Goal: Use online tool/utility: Use online tool/utility

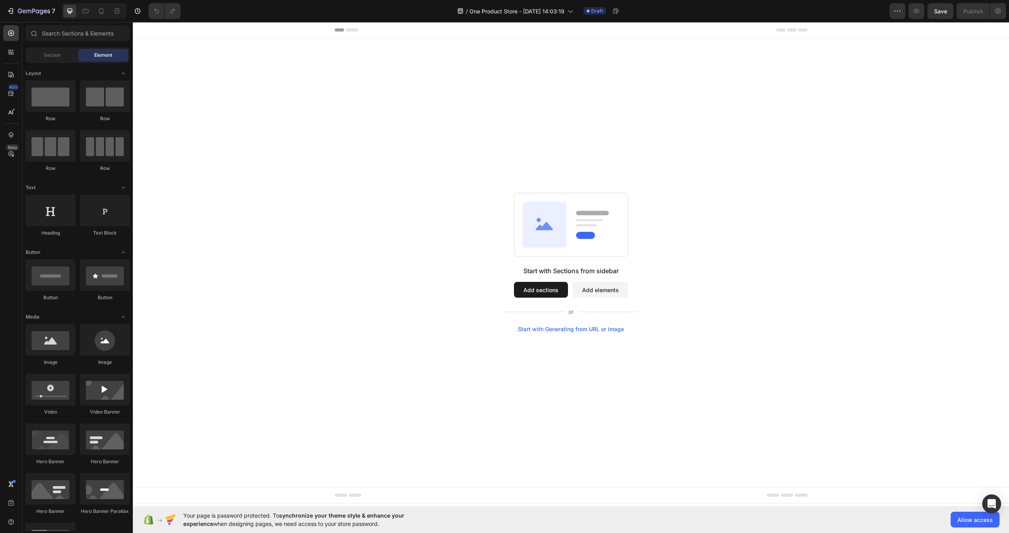
click at [559, 288] on button "Add sections" at bounding box center [541, 290] width 54 height 16
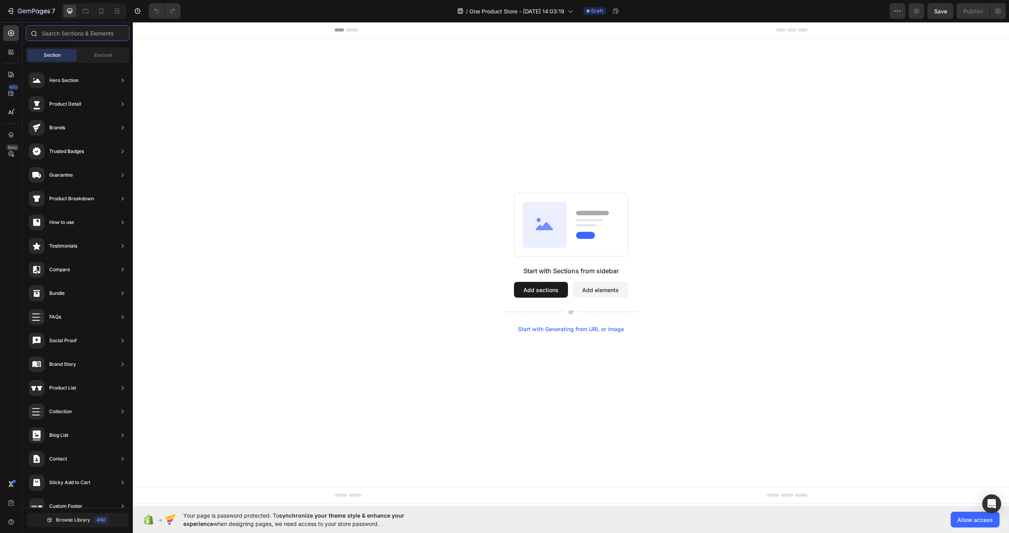
click at [85, 35] on input "text" at bounding box center [78, 33] width 104 height 16
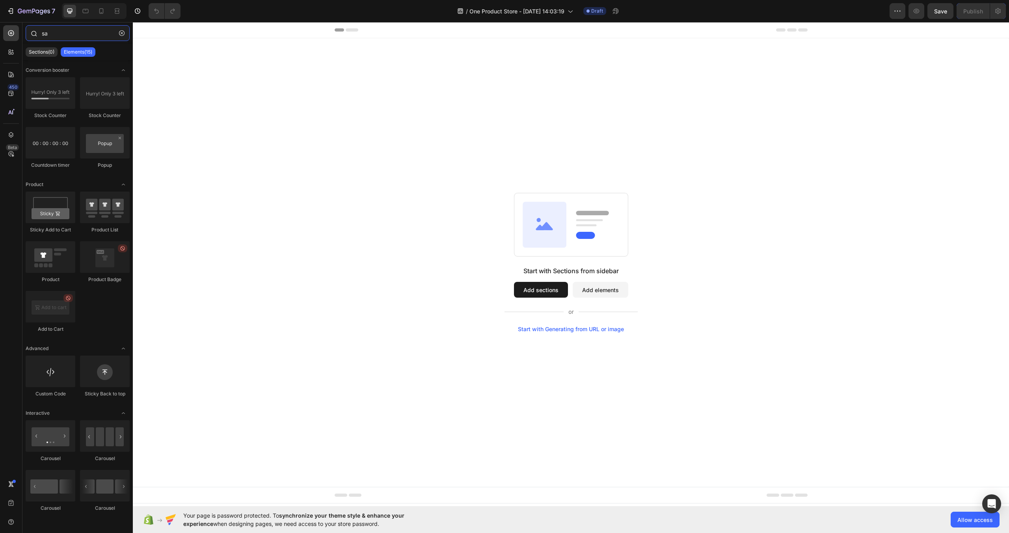
type input "s"
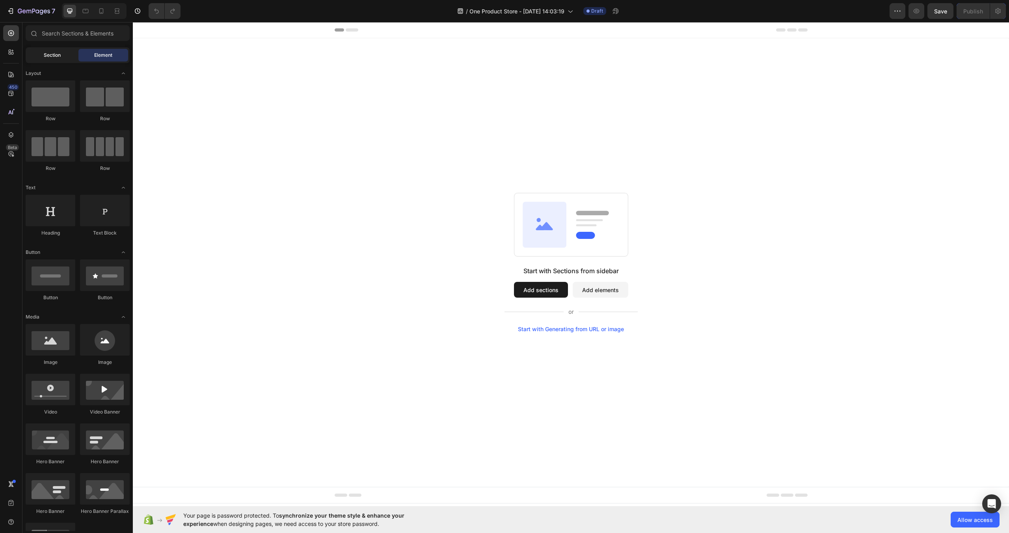
click at [63, 58] on div "Section" at bounding box center [52, 55] width 50 height 13
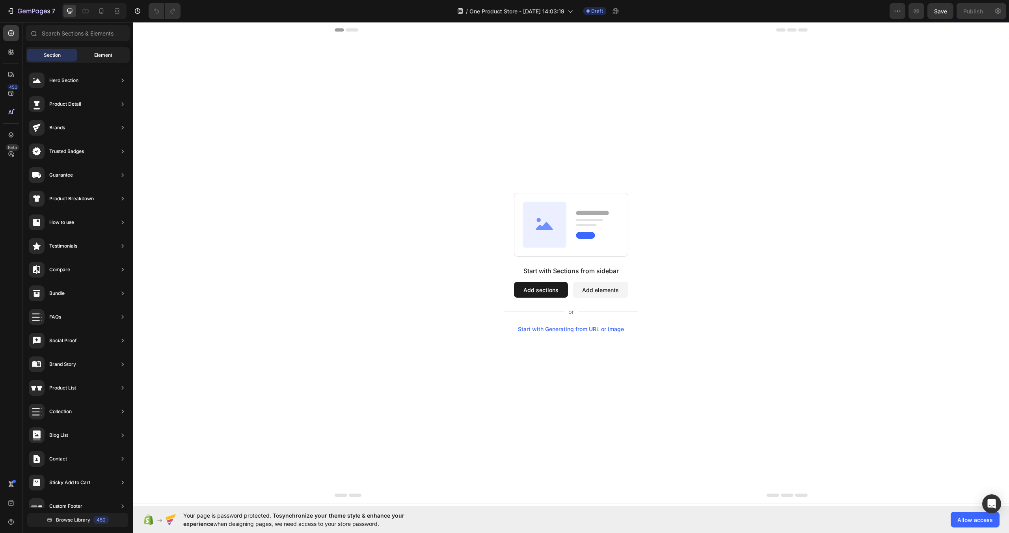
click at [90, 49] on div "Element" at bounding box center [103, 55] width 50 height 13
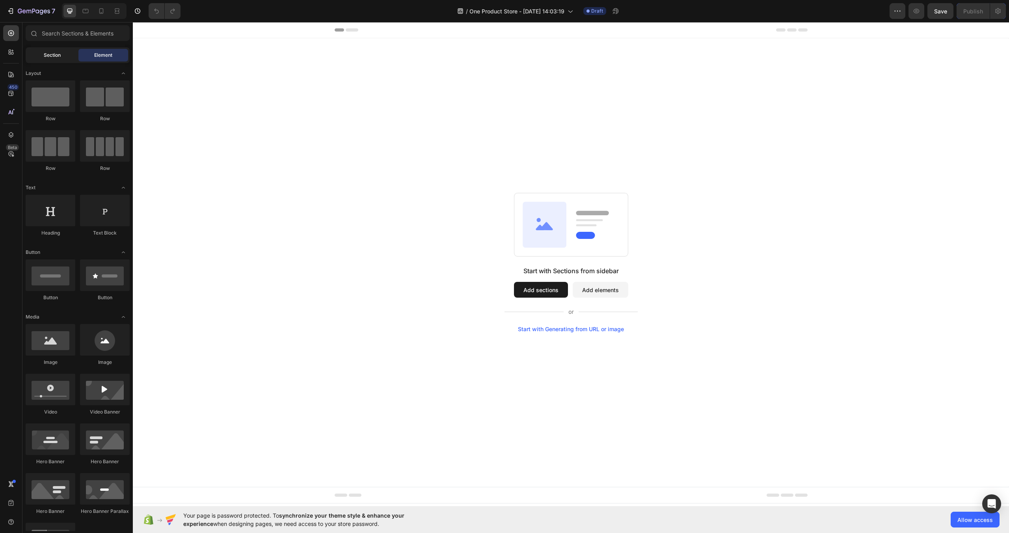
click at [52, 53] on span "Section" at bounding box center [52, 55] width 17 height 7
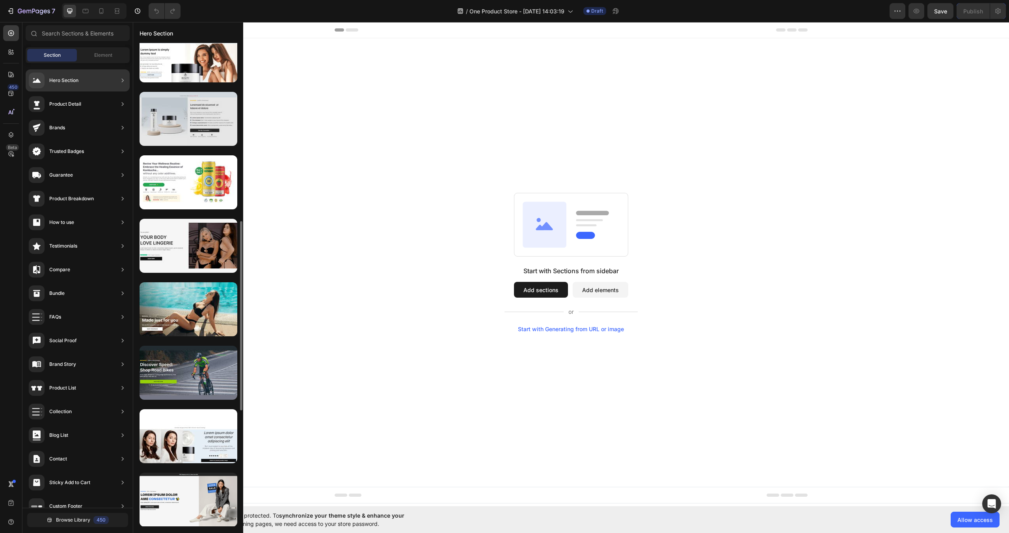
scroll to position [461, 0]
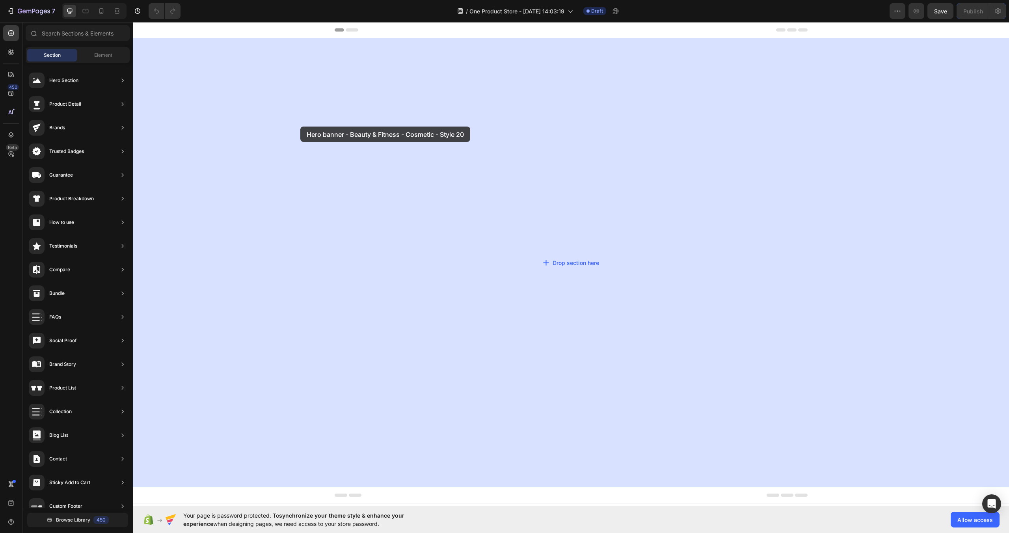
drag, startPoint x: 330, startPoint y: 138, endPoint x: 300, endPoint y: 126, distance: 31.7
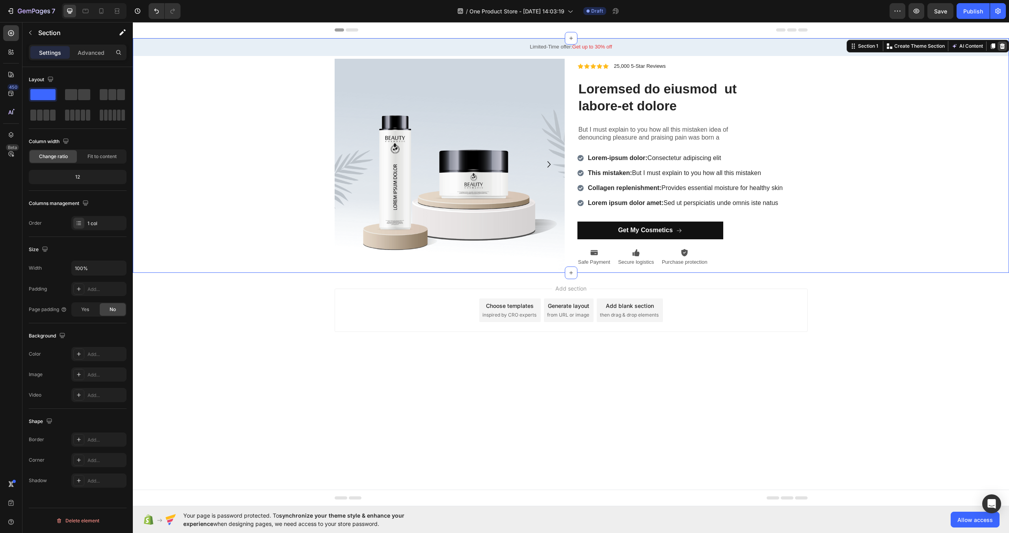
click at [1005, 45] on div at bounding box center [1001, 45] width 9 height 9
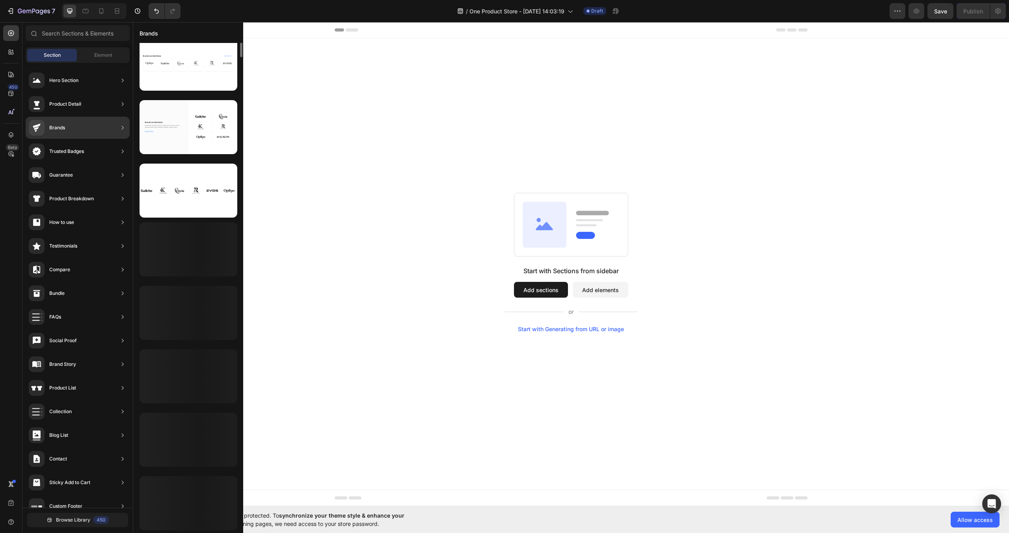
scroll to position [140, 0]
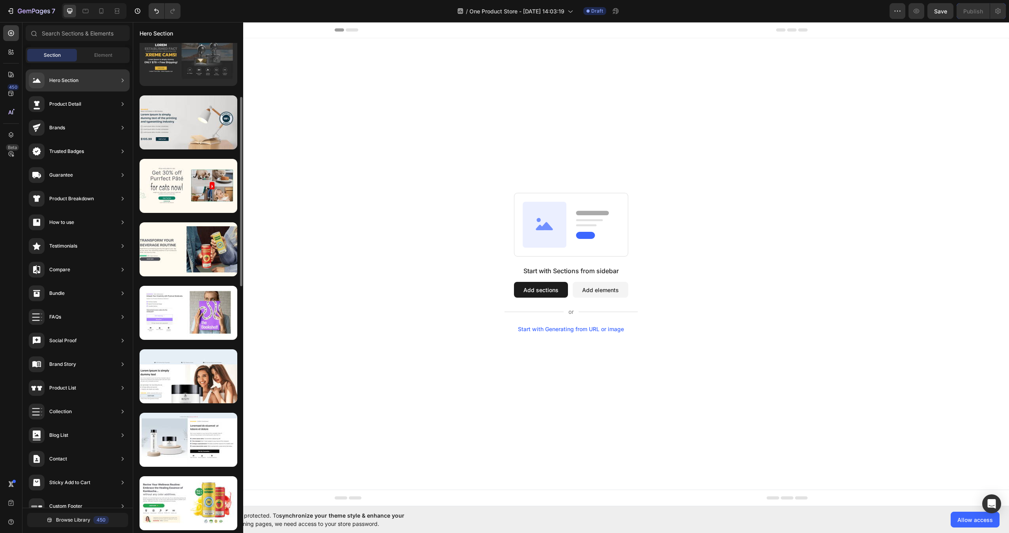
click at [182, 61] on div at bounding box center [188, 59] width 98 height 54
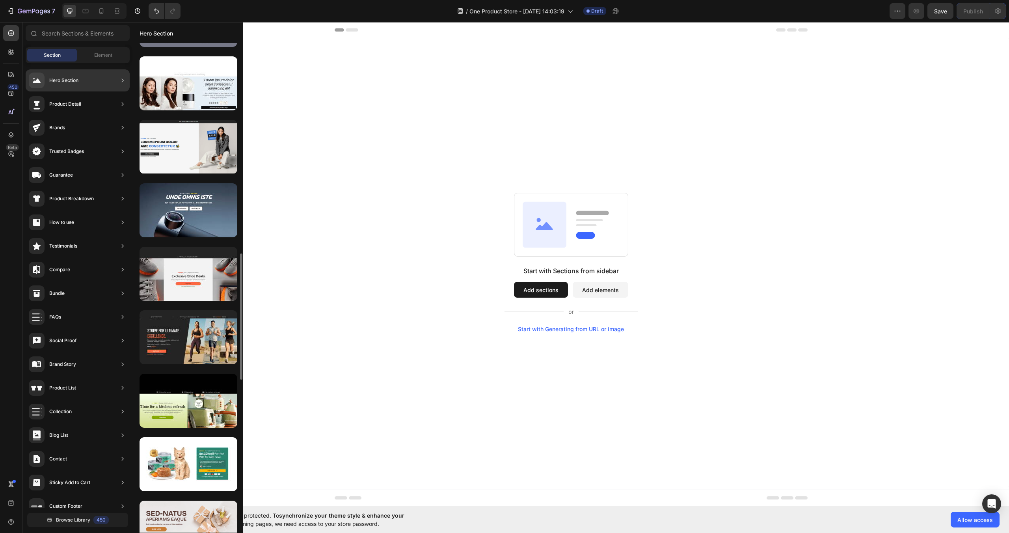
scroll to position [817, 0]
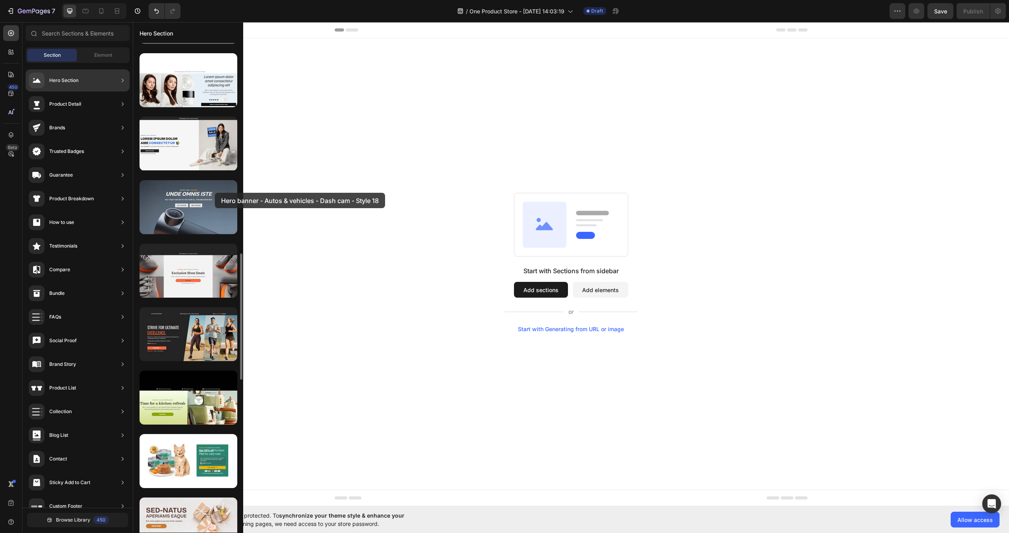
click at [214, 193] on div at bounding box center [188, 207] width 98 height 54
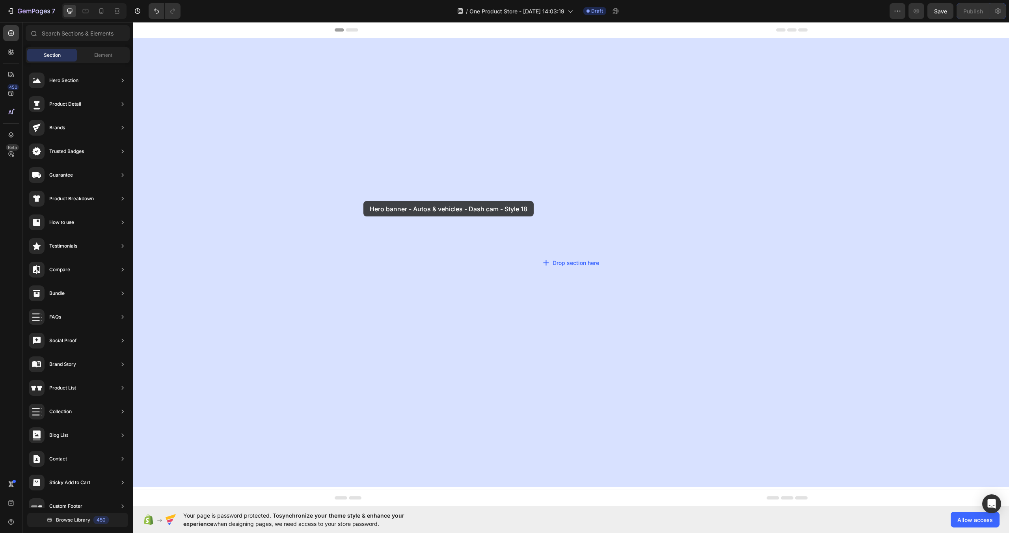
drag, startPoint x: 348, startPoint y: 225, endPoint x: 378, endPoint y: 200, distance: 39.4
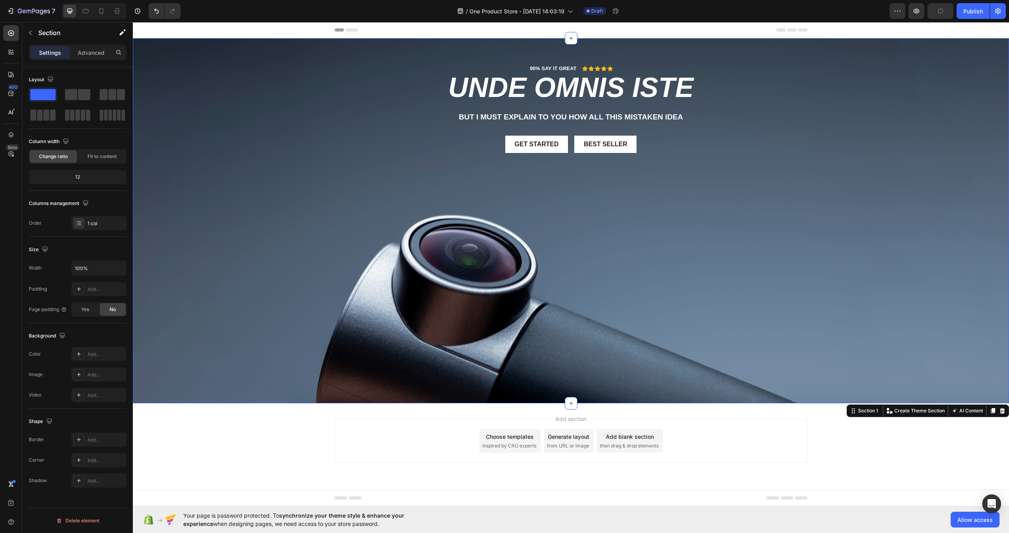
click at [508, 446] on span "inspired by CRO experts" at bounding box center [509, 445] width 54 height 7
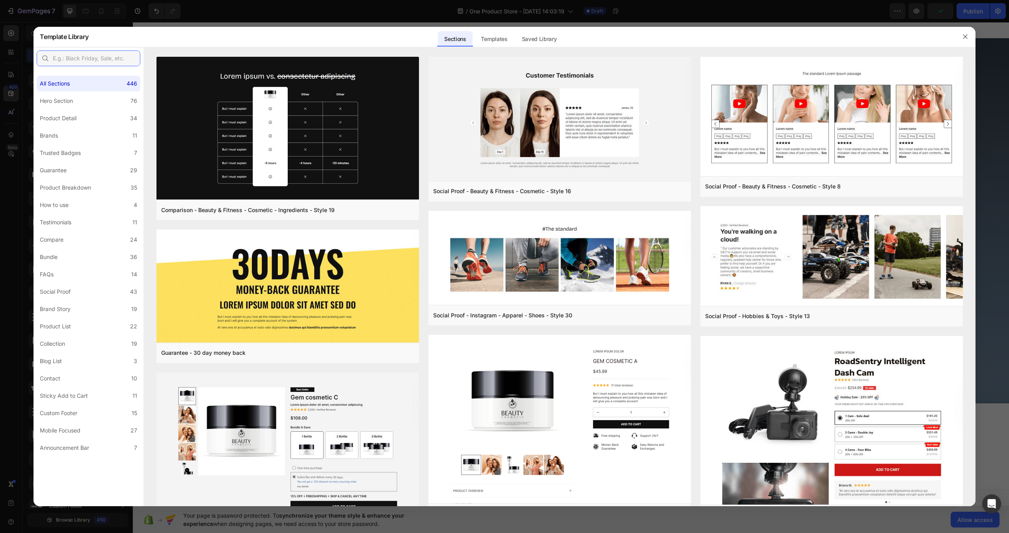
click at [88, 59] on input "text" at bounding box center [89, 58] width 104 height 16
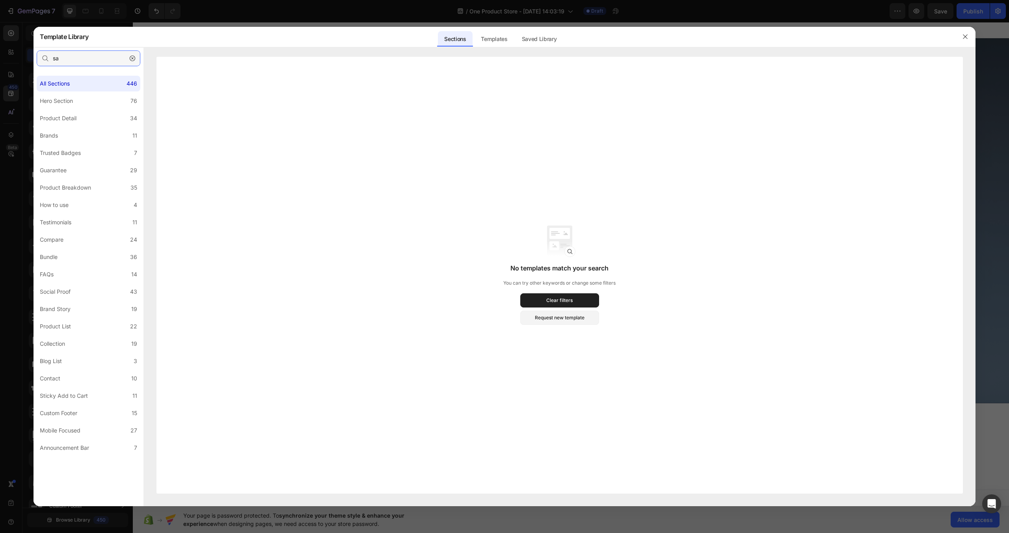
type input "s"
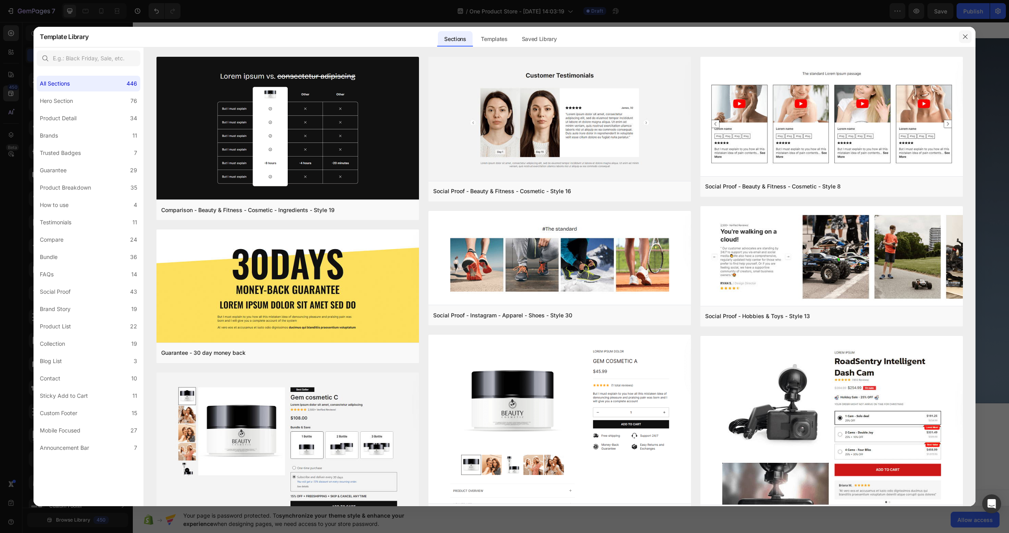
click at [965, 39] on icon "button" at bounding box center [965, 36] width 6 height 6
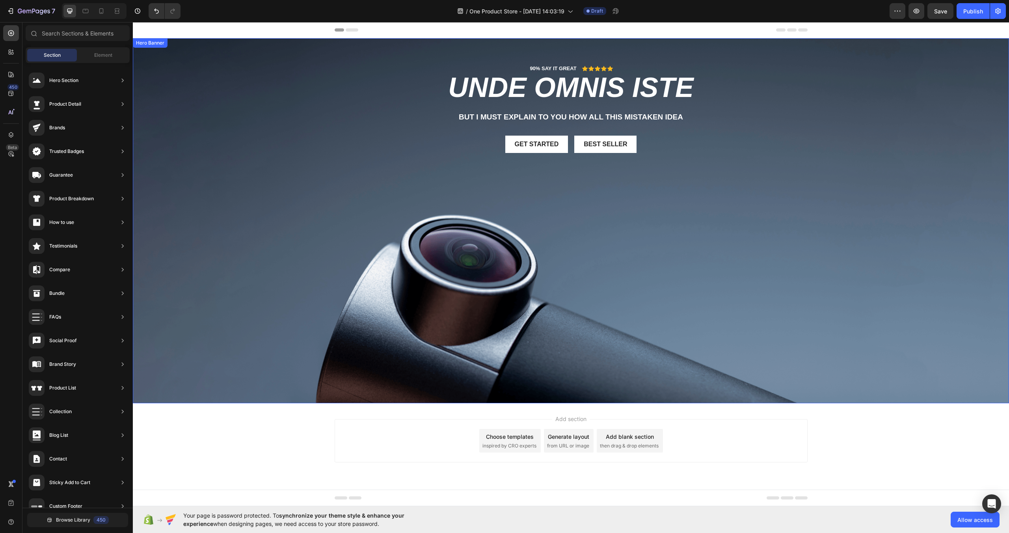
click at [874, 114] on div "Background Image" at bounding box center [571, 220] width 876 height 365
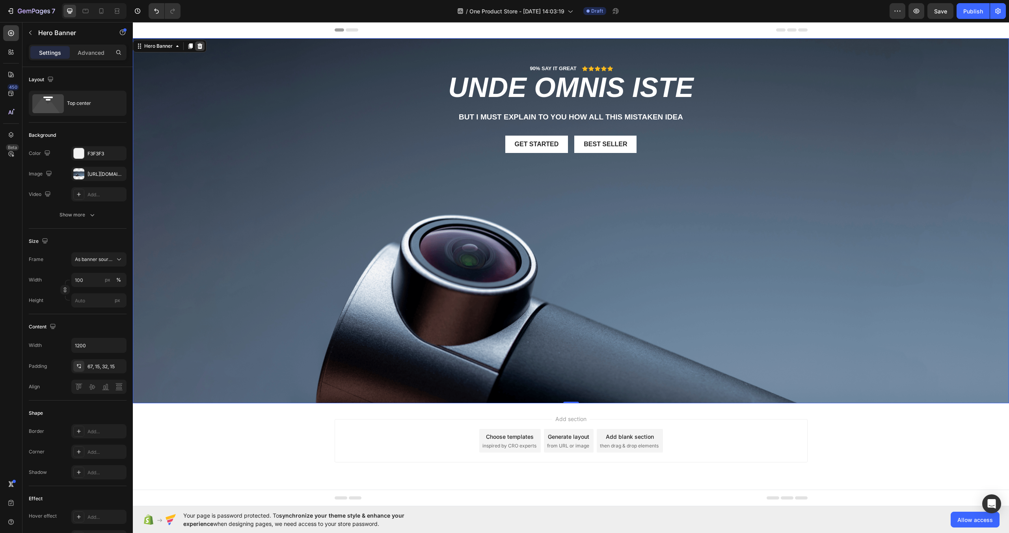
click at [203, 49] on div at bounding box center [199, 45] width 9 height 9
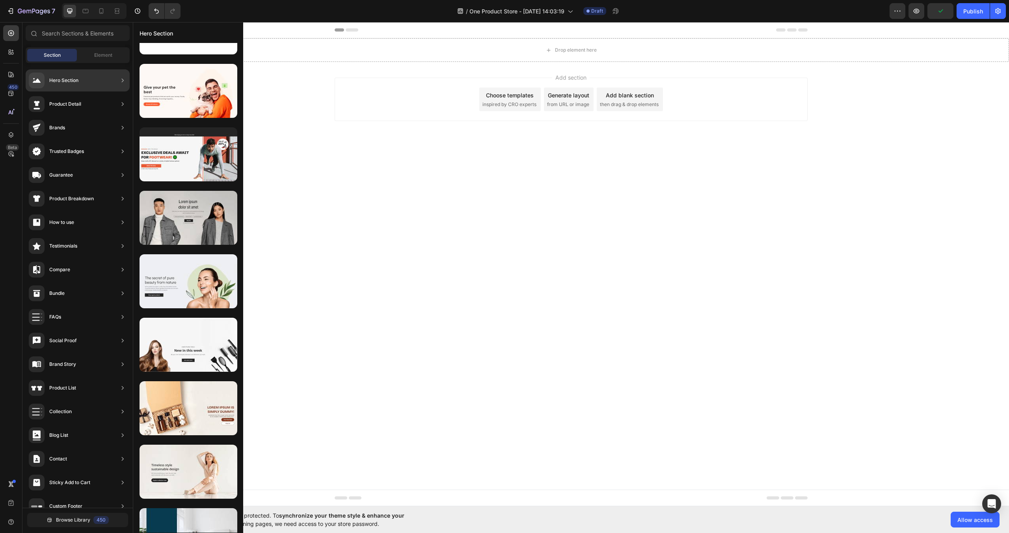
scroll to position [0, 0]
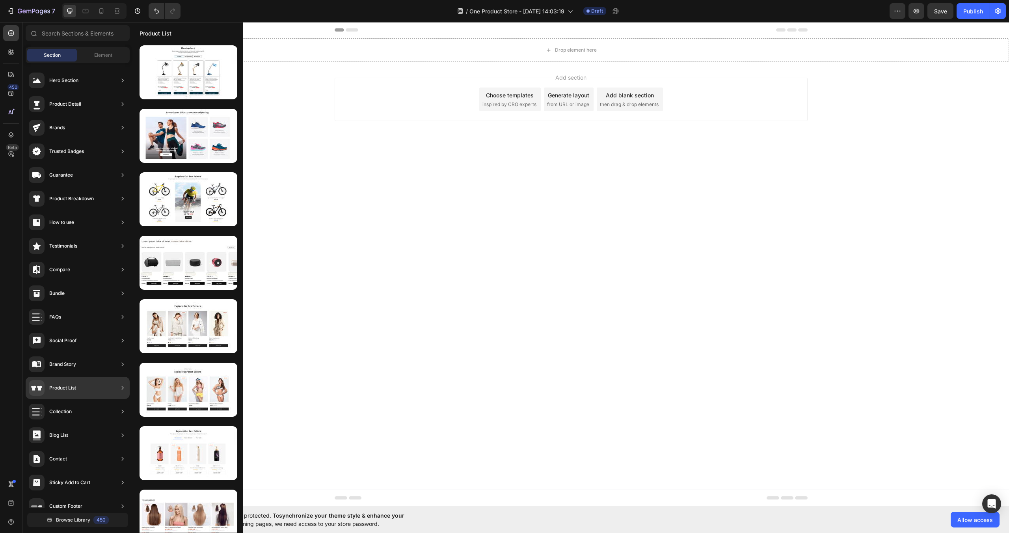
click at [80, 381] on div "Product List" at bounding box center [78, 388] width 104 height 22
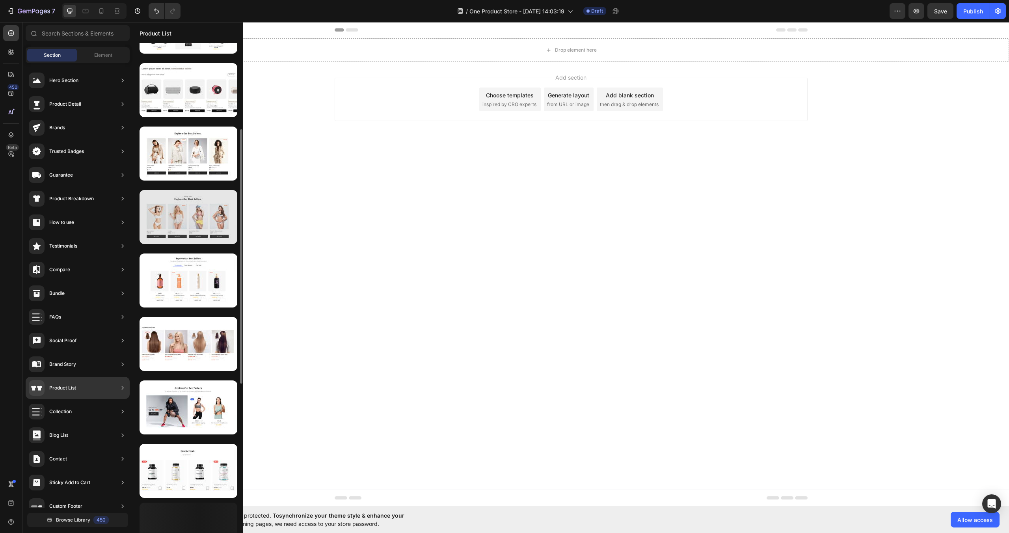
scroll to position [173, 0]
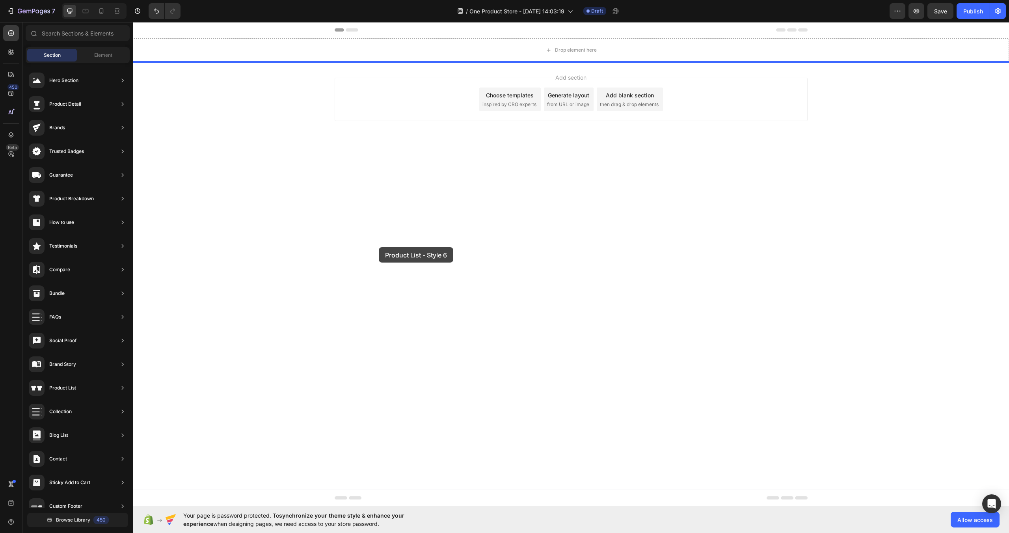
drag, startPoint x: 313, startPoint y: 290, endPoint x: 379, endPoint y: 247, distance: 78.7
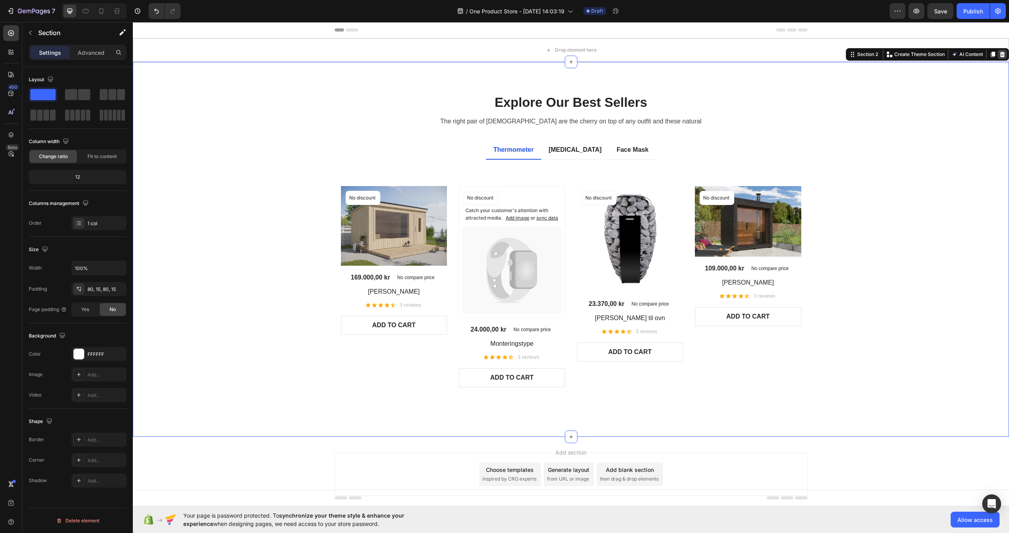
click at [1006, 57] on div at bounding box center [1001, 54] width 9 height 9
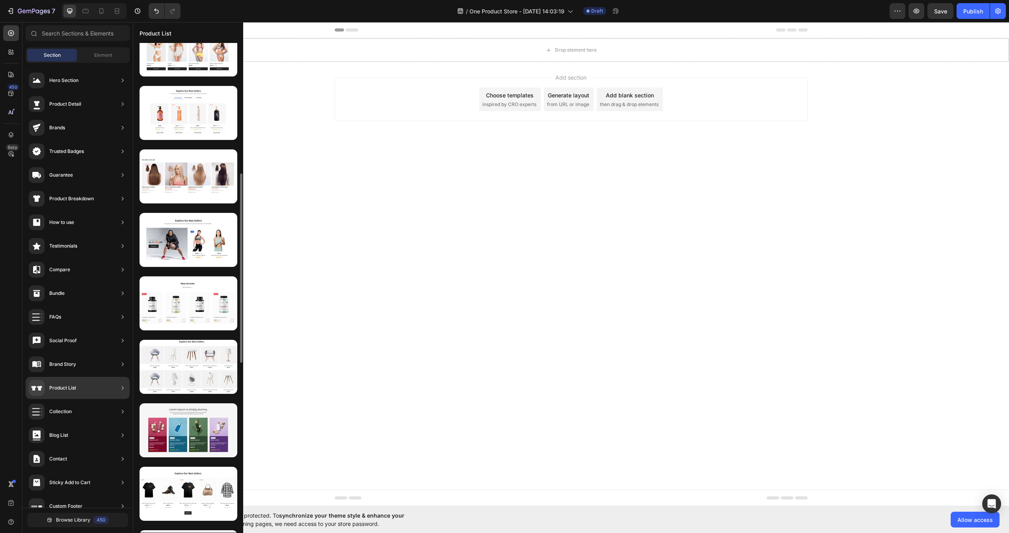
scroll to position [340, 0]
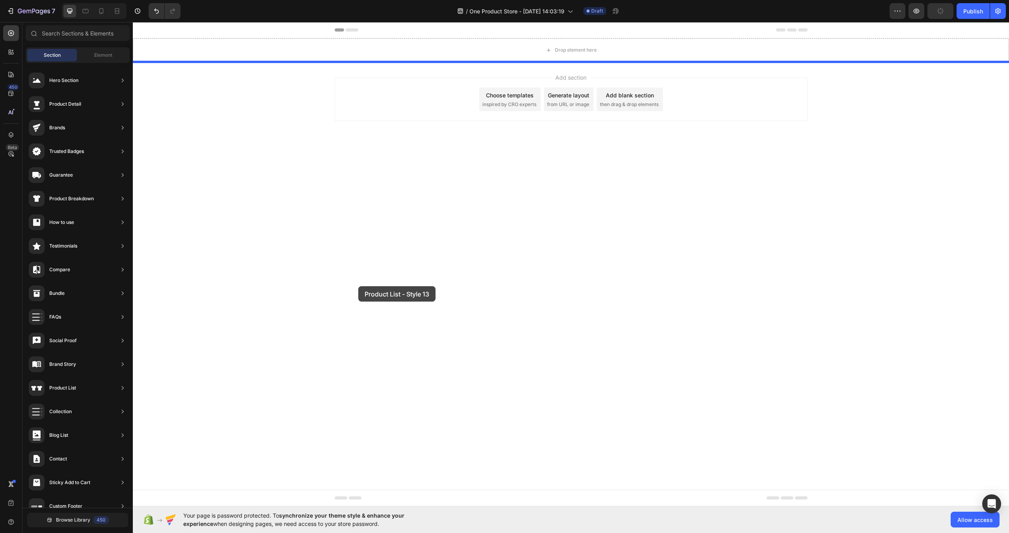
drag, startPoint x: 315, startPoint y: 339, endPoint x: 358, endPoint y: 285, distance: 68.7
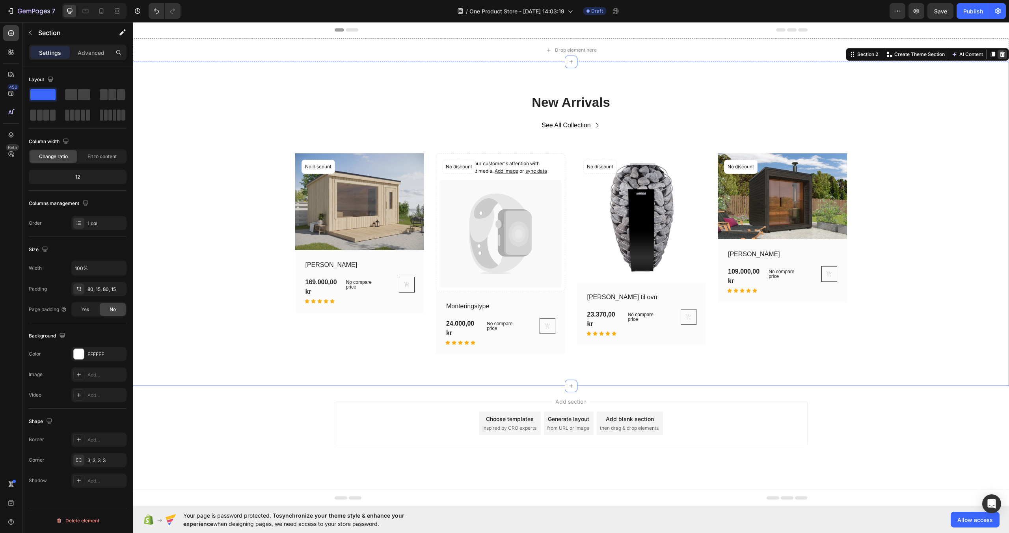
click at [1002, 54] on icon at bounding box center [1002, 54] width 6 height 6
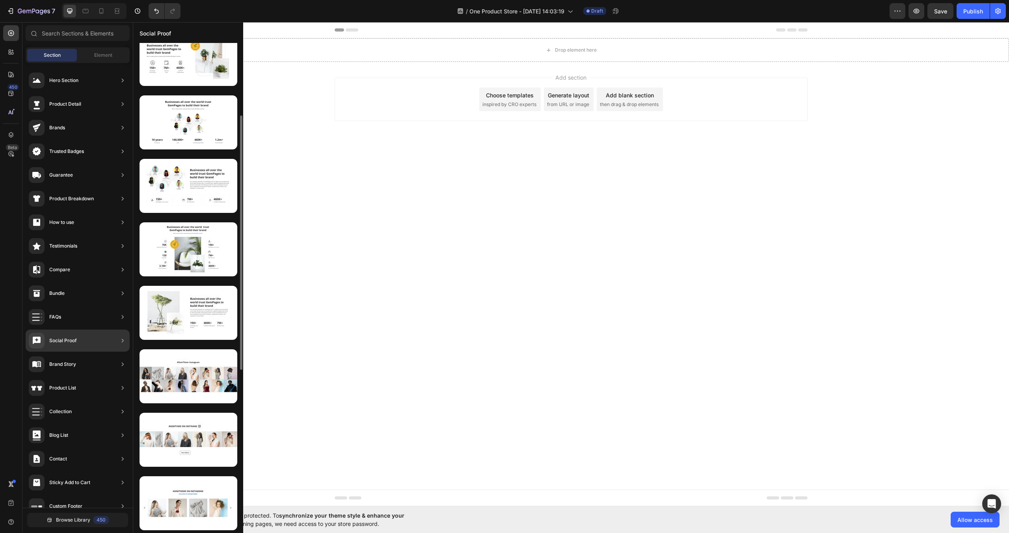
scroll to position [0, 0]
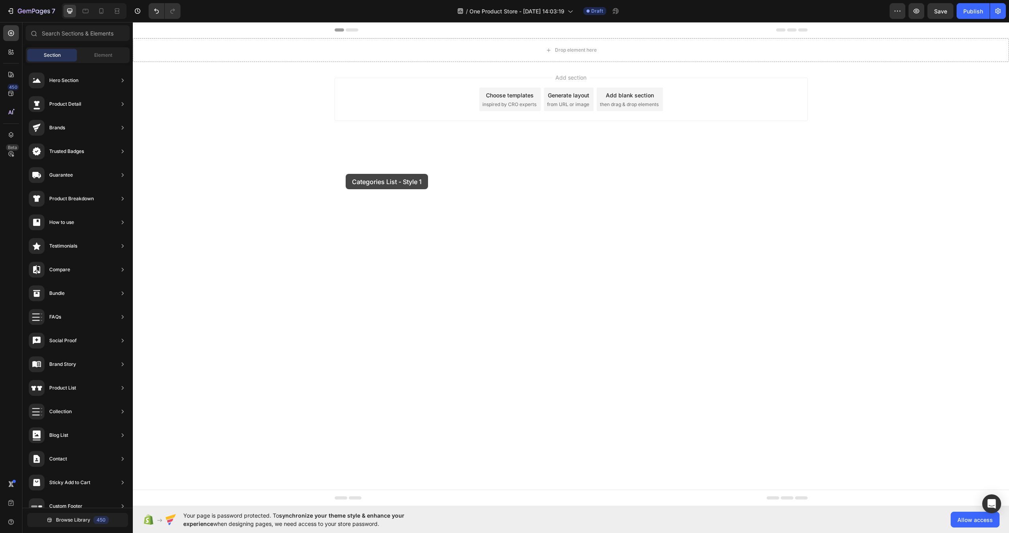
drag, startPoint x: 314, startPoint y: 166, endPoint x: 345, endPoint y: 173, distance: 32.0
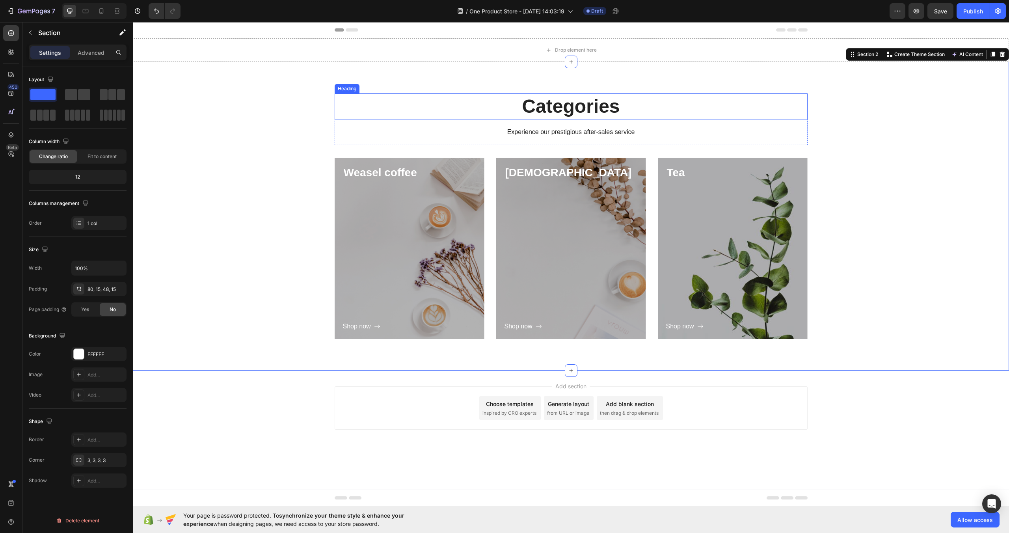
click at [552, 105] on p "Categories" at bounding box center [570, 106] width 471 height 24
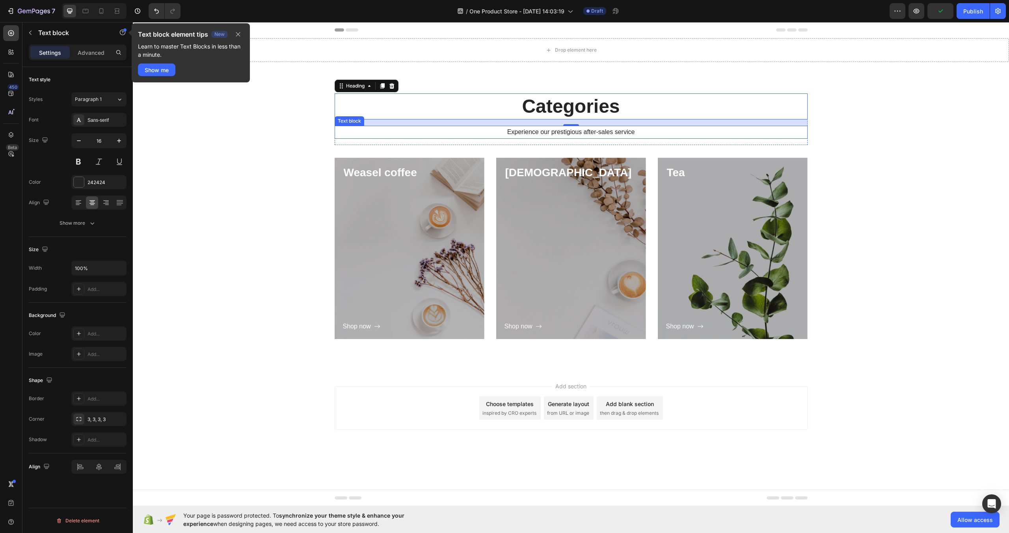
click at [544, 134] on p "Experience our prestigious after-sales service" at bounding box center [570, 131] width 471 height 11
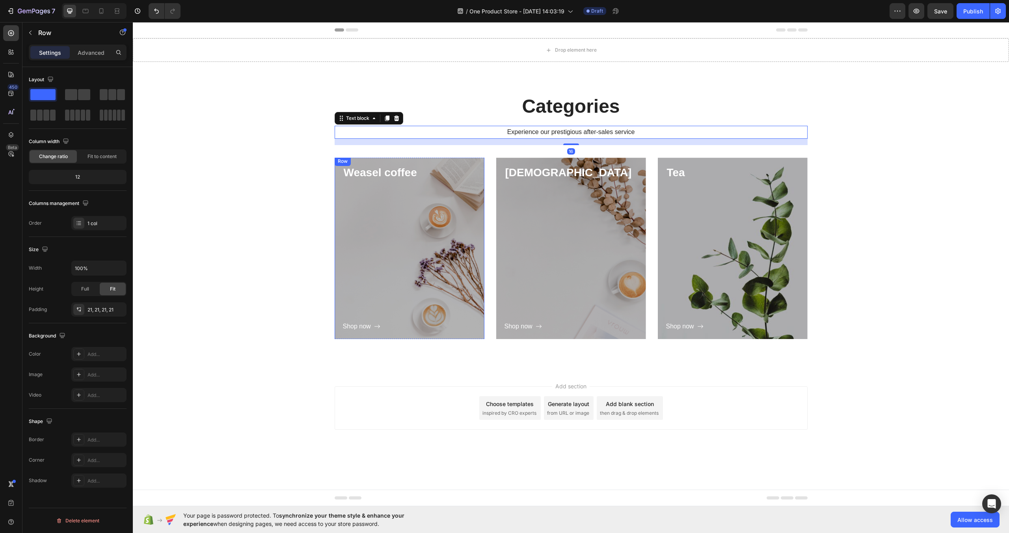
click at [448, 238] on div "Shop now Button" at bounding box center [409, 256] width 133 height 151
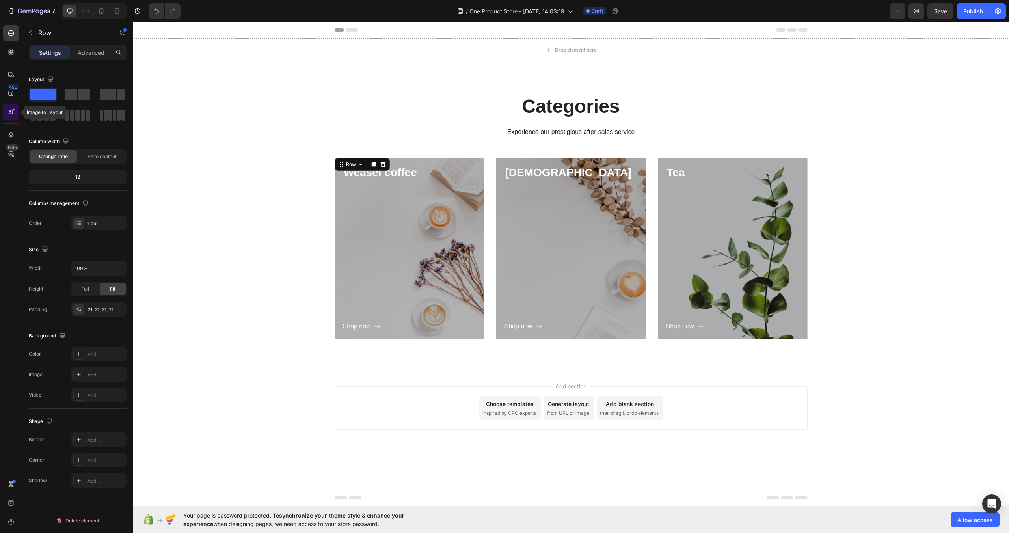
click at [10, 110] on icon at bounding box center [11, 112] width 8 height 8
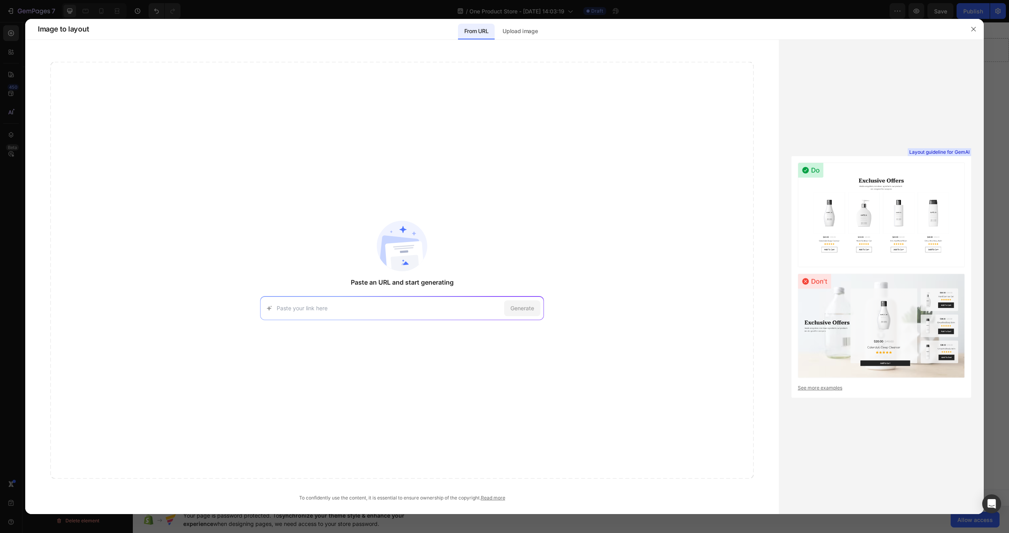
click at [337, 306] on input at bounding box center [389, 308] width 224 height 8
click at [331, 344] on div "[URL][DOMAIN_NAME] Try with this page" at bounding box center [402, 337] width 277 height 22
type input "[URL][DOMAIN_NAME]"
click at [507, 304] on div "Generate" at bounding box center [522, 308] width 36 height 16
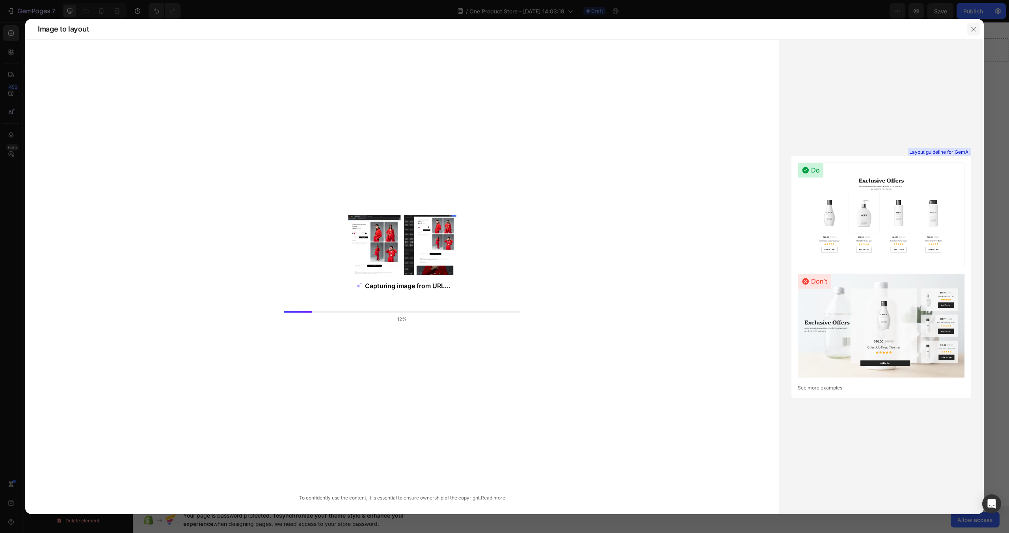
click at [973, 32] on icon "button" at bounding box center [973, 29] width 6 height 6
